Goal: Find specific page/section

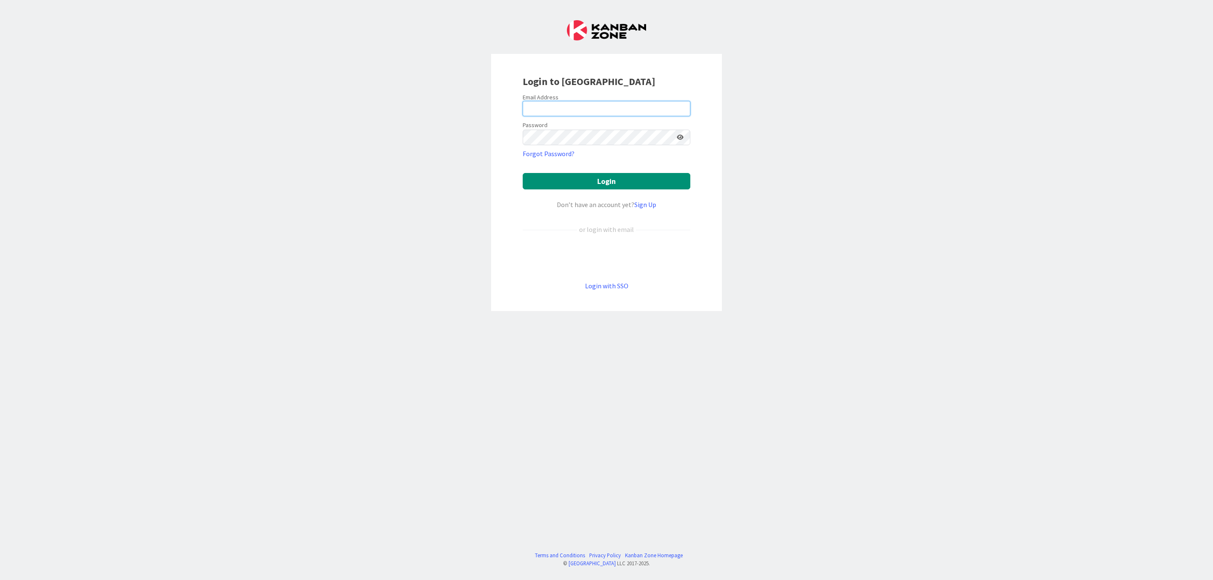
click at [584, 109] on input "email" at bounding box center [607, 108] width 168 height 15
type input "[EMAIL_ADDRESS][DOMAIN_NAME]"
click at [588, 180] on button "Login" at bounding box center [607, 181] width 168 height 16
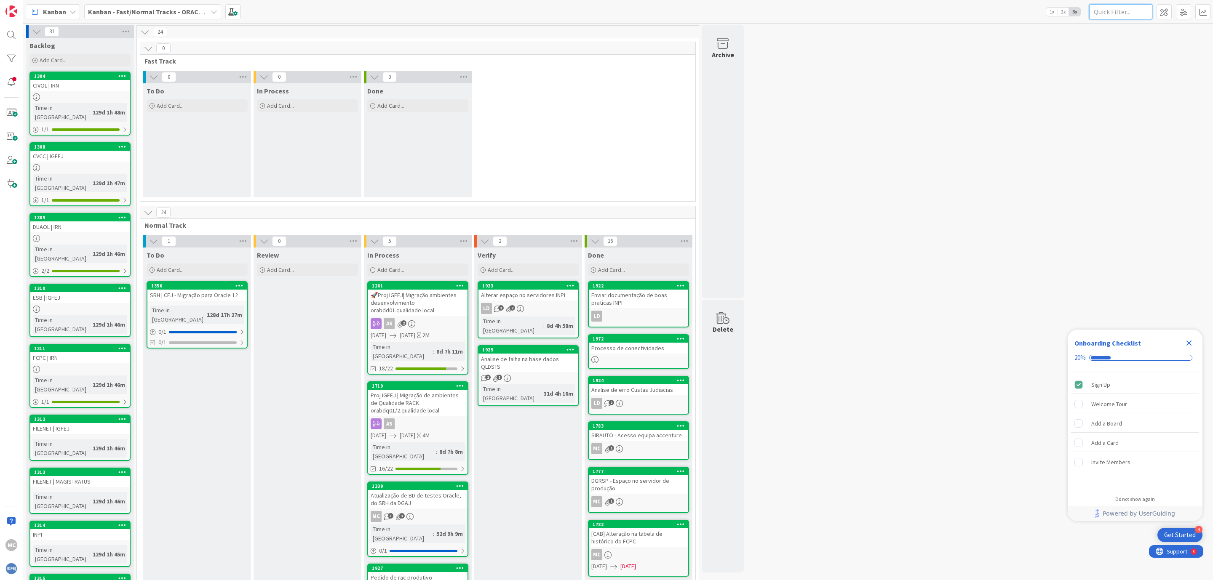
click at [1104, 9] on input "text" at bounding box center [1120, 11] width 63 height 15
click at [1102, 13] on input "text" at bounding box center [1120, 11] width 63 height 15
paste input "IGFE0028"
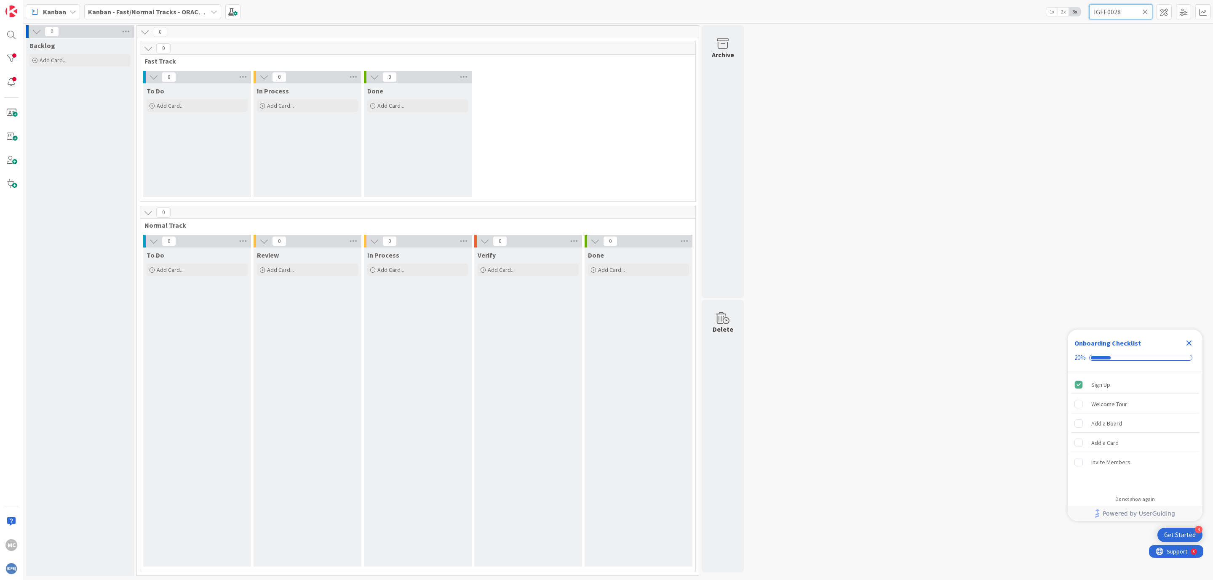
type input "IGFE0028"
click at [1128, 12] on input "IGFE0028" at bounding box center [1120, 11] width 63 height 15
drag, startPoint x: 1128, startPoint y: 12, endPoint x: 1016, endPoint y: 9, distance: 111.7
click at [1016, 9] on div "[PERSON_NAME] - Fast/Normal Tracks - ORACLE TEAM | IGFEJ 1x 2x 3x IGFE0028" at bounding box center [618, 11] width 1190 height 23
